Goal: Register for event/course

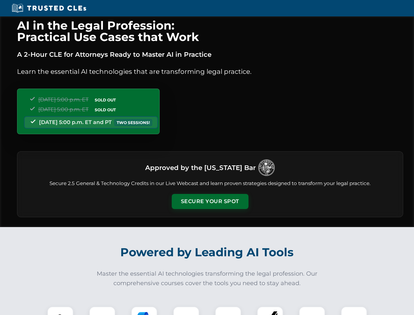
click at [210, 201] on button "Secure Your Spot" at bounding box center [210, 201] width 77 height 15
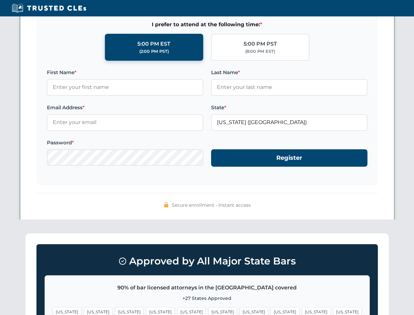
click at [240, 311] on span "[US_STATE]" at bounding box center [254, 312] width 29 height 10
click at [302, 311] on span "[US_STATE]" at bounding box center [316, 312] width 29 height 10
